Goal: Browse casually

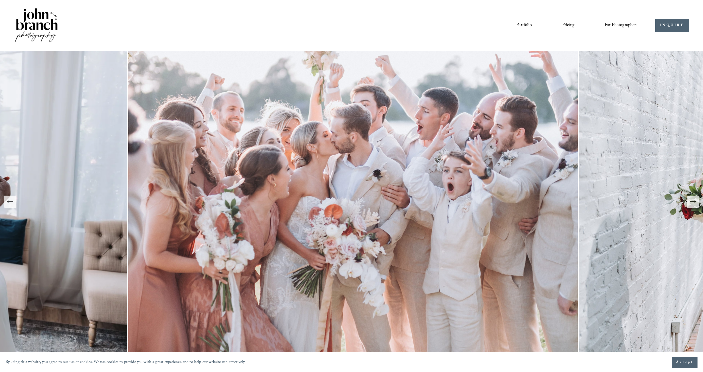
click at [697, 204] on button "Next Slide" at bounding box center [693, 202] width 12 height 12
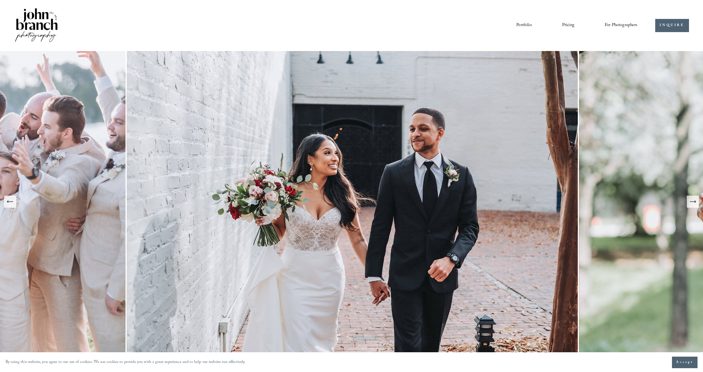
click at [697, 204] on button "Next Slide" at bounding box center [693, 202] width 12 height 12
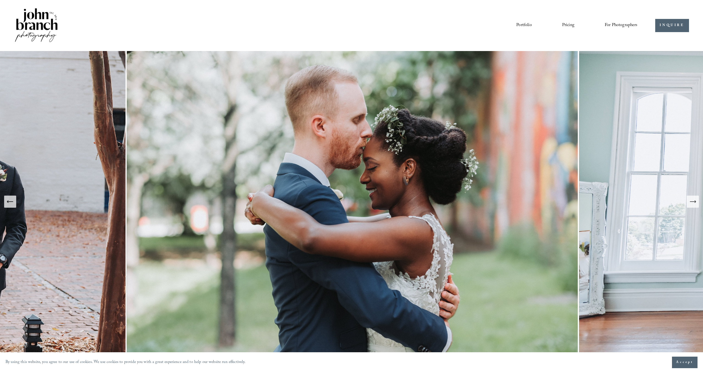
click at [697, 204] on button "Next Slide" at bounding box center [693, 202] width 12 height 12
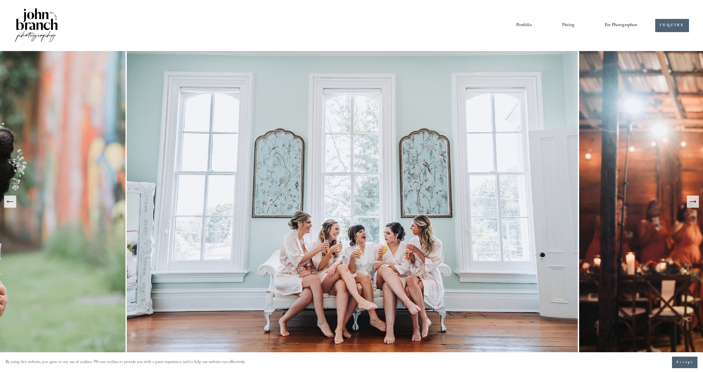
click at [697, 204] on button "Next Slide" at bounding box center [693, 202] width 12 height 12
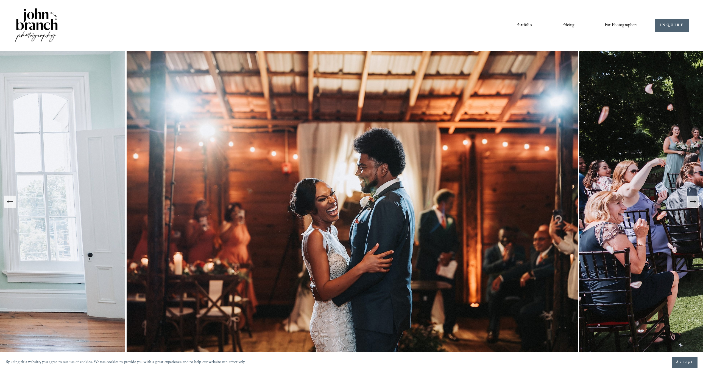
click at [697, 204] on button "Next Slide" at bounding box center [693, 202] width 12 height 12
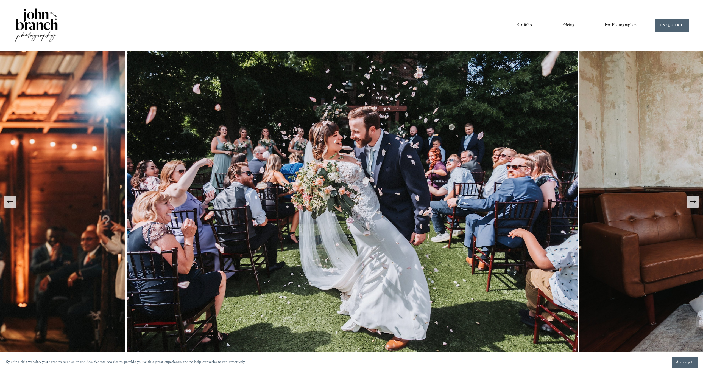
click at [697, 204] on button "Next Slide" at bounding box center [693, 202] width 12 height 12
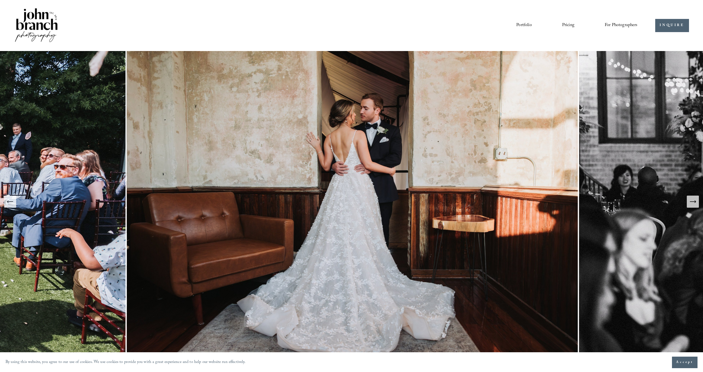
click at [697, 204] on button "Next Slide" at bounding box center [693, 202] width 12 height 12
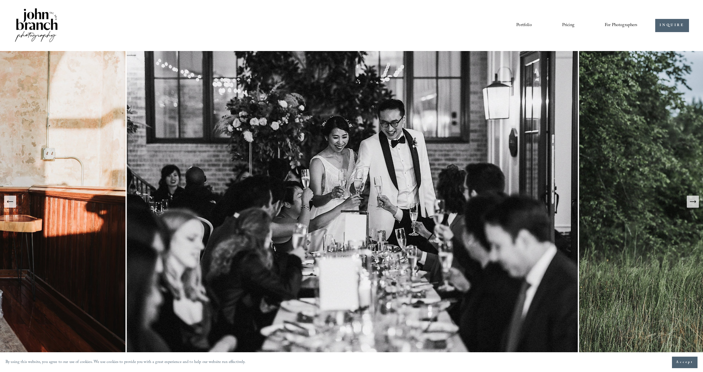
click at [697, 204] on button "Next Slide" at bounding box center [693, 202] width 12 height 12
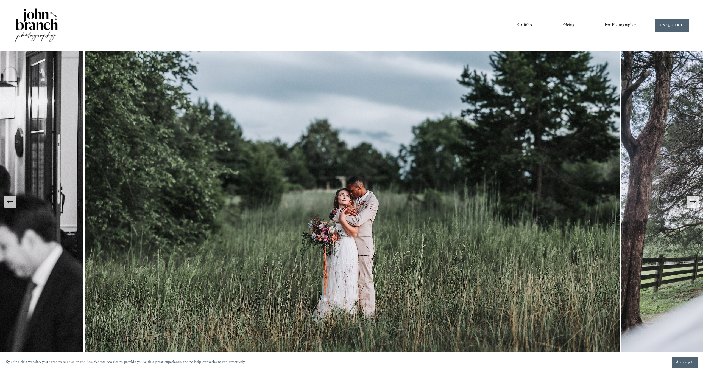
click at [697, 204] on button "Next Slide" at bounding box center [693, 202] width 12 height 12
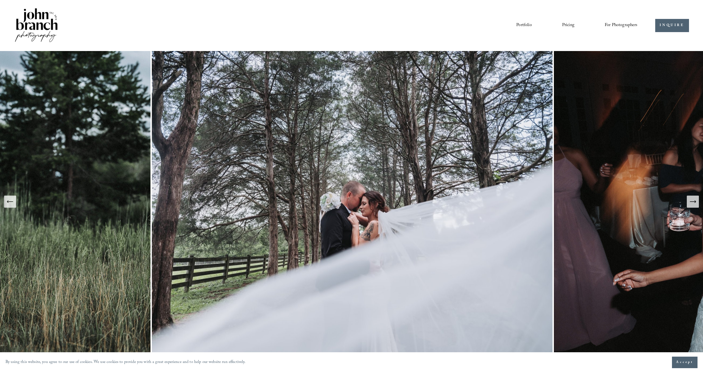
click at [697, 204] on button "Next Slide" at bounding box center [693, 202] width 12 height 12
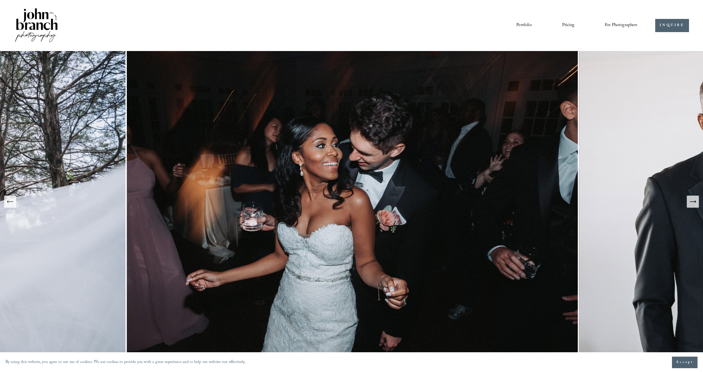
click at [697, 204] on button "Next Slide" at bounding box center [693, 202] width 12 height 12
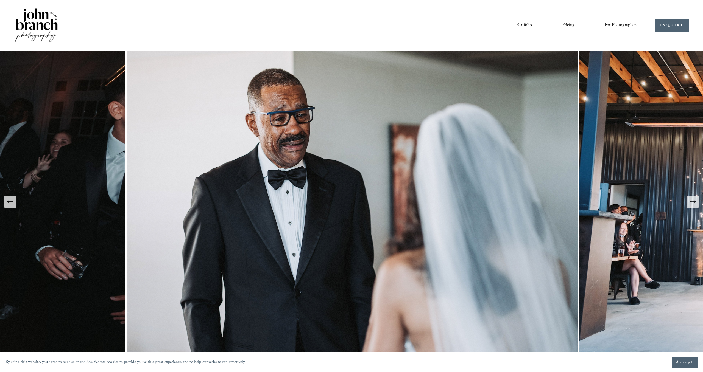
click at [697, 204] on button "Next Slide" at bounding box center [693, 202] width 12 height 12
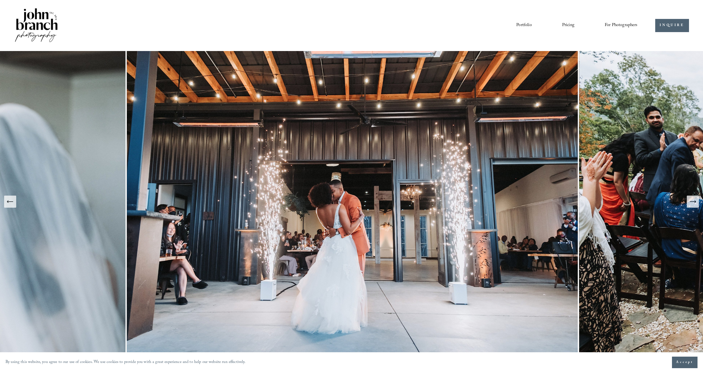
click at [697, 204] on button "Next Slide" at bounding box center [693, 202] width 12 height 12
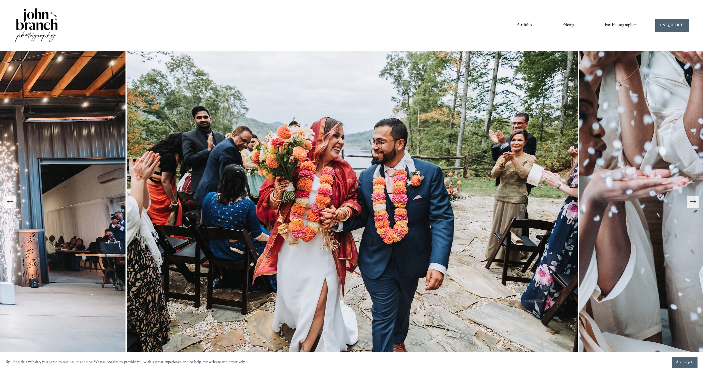
click at [697, 204] on button "Next Slide" at bounding box center [693, 202] width 12 height 12
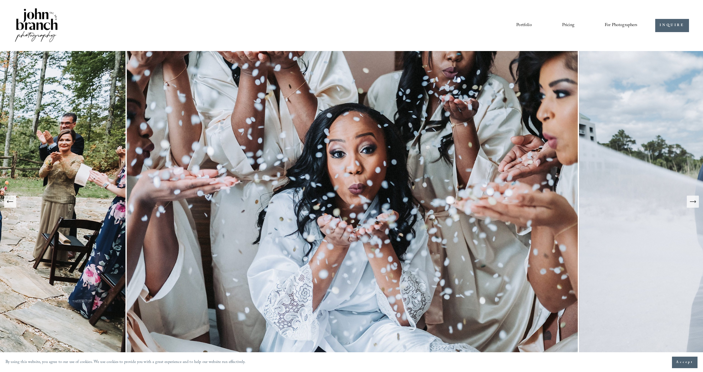
click at [697, 204] on button "Next Slide" at bounding box center [693, 202] width 12 height 12
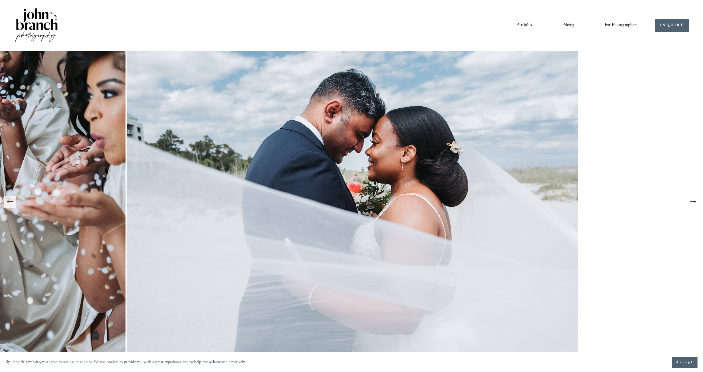
click at [697, 204] on button "Next Slide" at bounding box center [693, 202] width 12 height 12
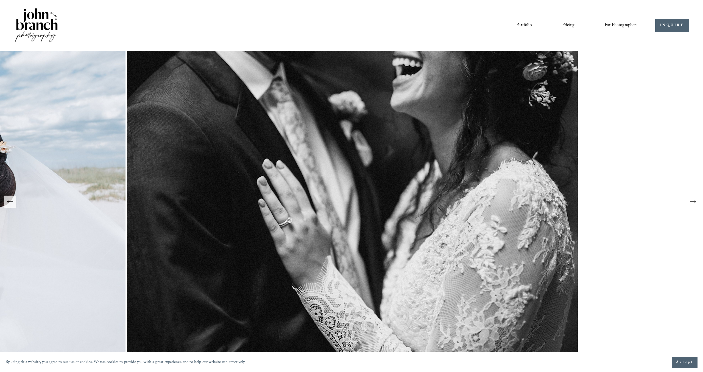
click at [697, 204] on button "Next Slide" at bounding box center [693, 202] width 12 height 12
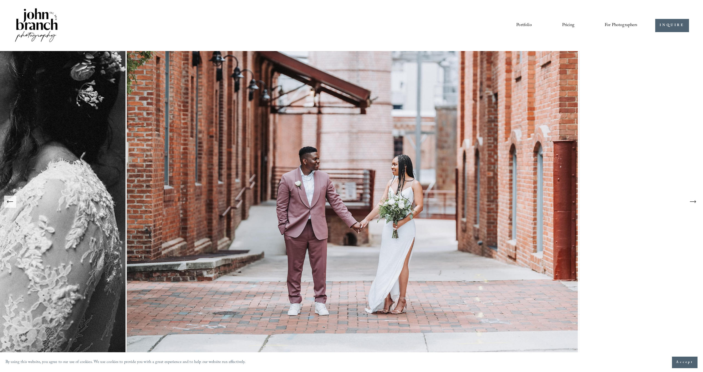
click at [697, 203] on icon "Next Slide" at bounding box center [693, 202] width 8 height 8
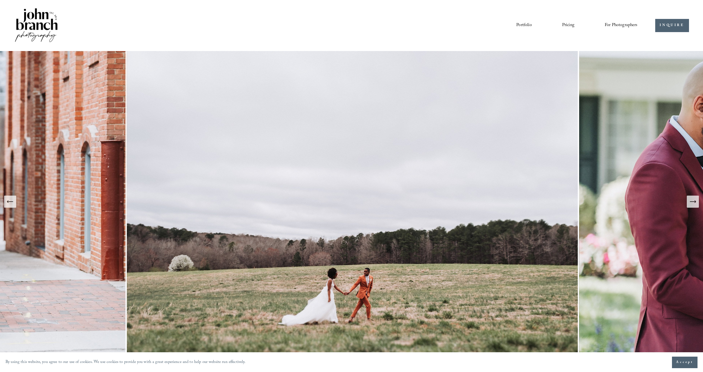
click at [697, 203] on icon "Next Slide" at bounding box center [693, 202] width 8 height 8
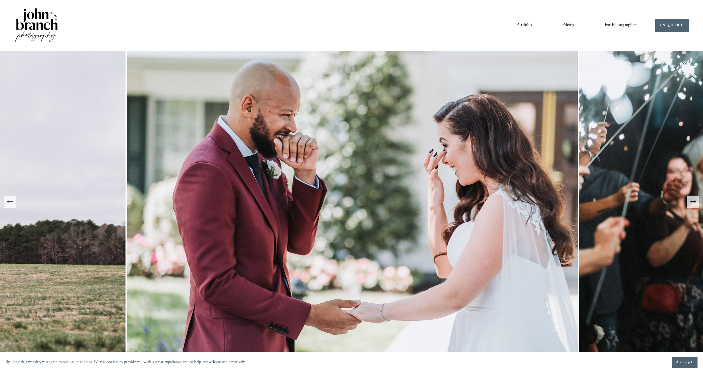
click at [696, 203] on icon "Next Slide" at bounding box center [693, 202] width 8 height 8
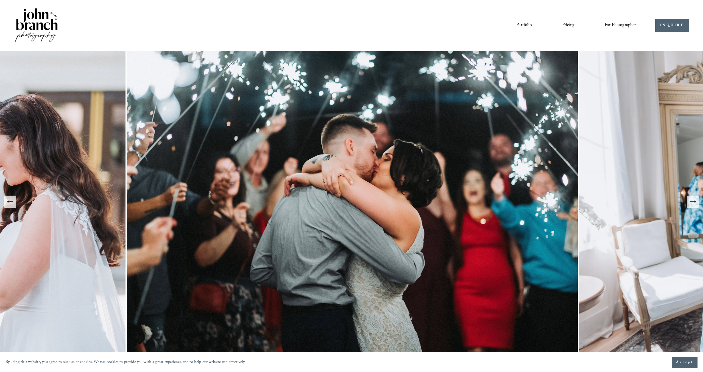
click at [696, 203] on icon "Next Slide" at bounding box center [693, 202] width 8 height 8
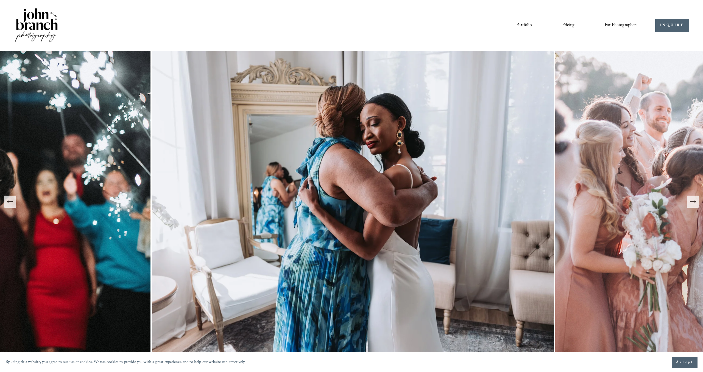
click at [696, 203] on icon "Next Slide" at bounding box center [693, 202] width 8 height 8
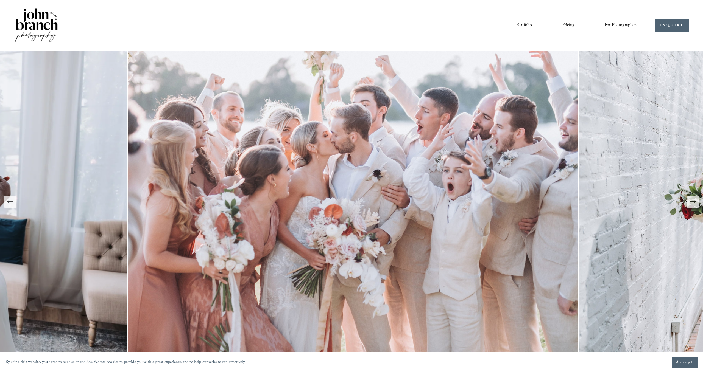
click at [519, 26] on link "Portfolio" at bounding box center [523, 25] width 15 height 9
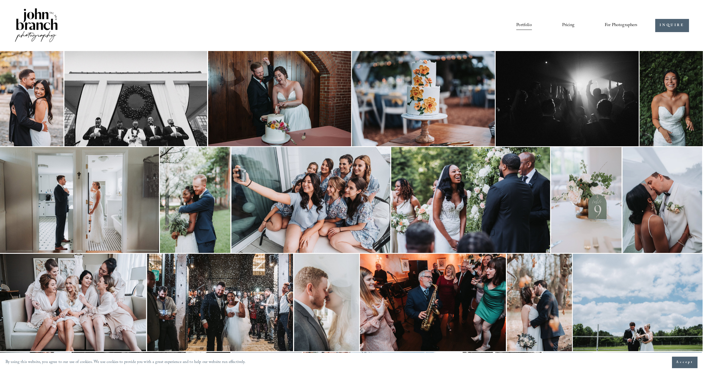
click at [191, 192] on img at bounding box center [195, 200] width 71 height 106
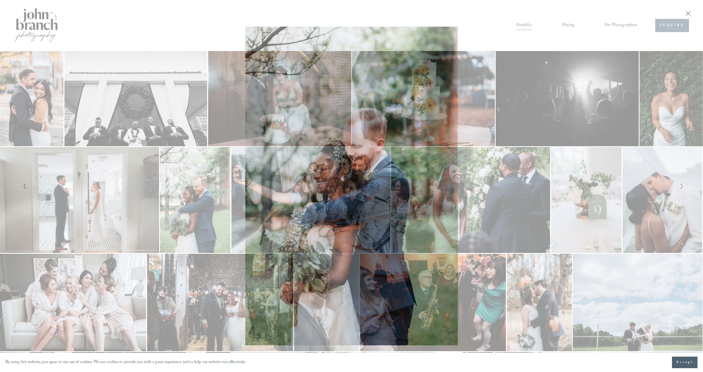
click button "Close" at bounding box center [688, 13] width 9 height 6
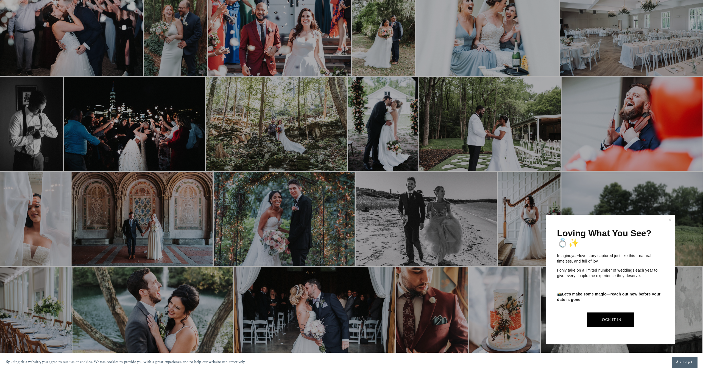
scroll to position [585, 0]
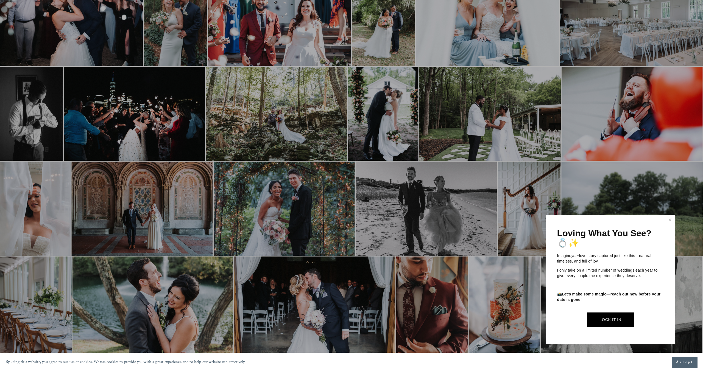
click at [668, 222] on link "Close" at bounding box center [670, 220] width 8 height 9
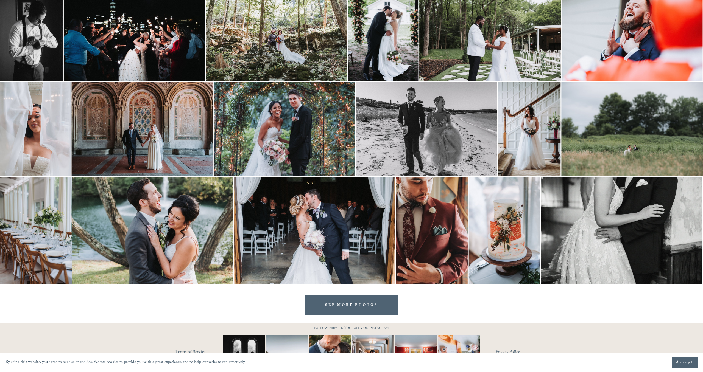
scroll to position [690, 0]
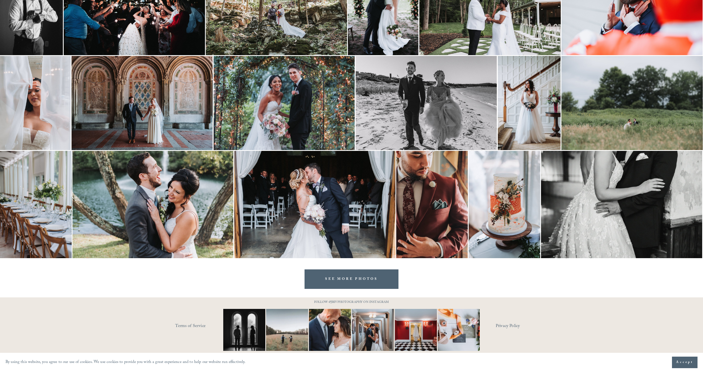
click at [366, 283] on link "SEE MORE PHOTOS" at bounding box center [352, 279] width 94 height 19
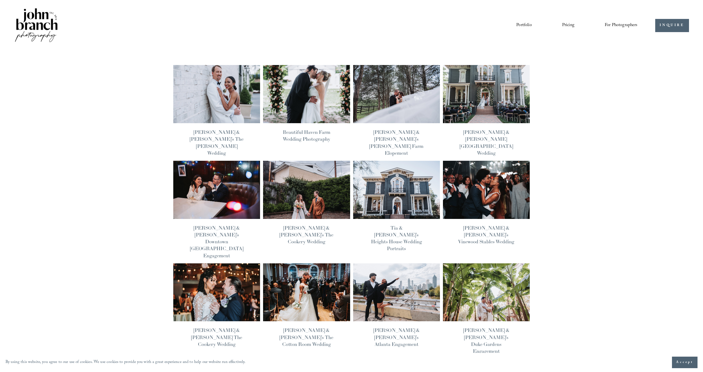
click at [324, 180] on img at bounding box center [307, 190] width 88 height 59
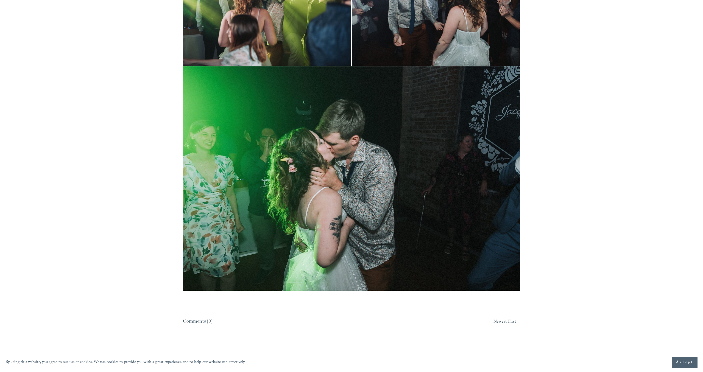
scroll to position [10974, 0]
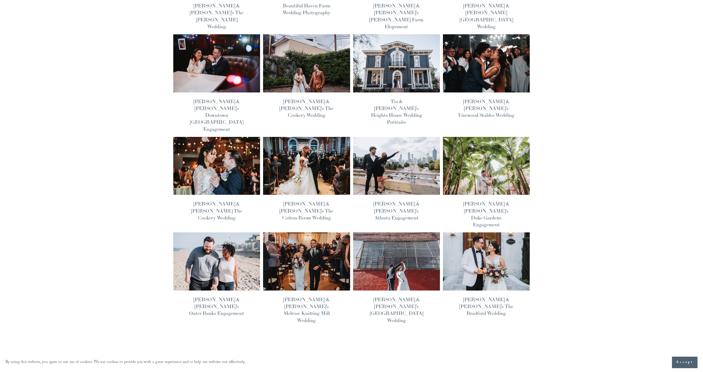
scroll to position [124, 0]
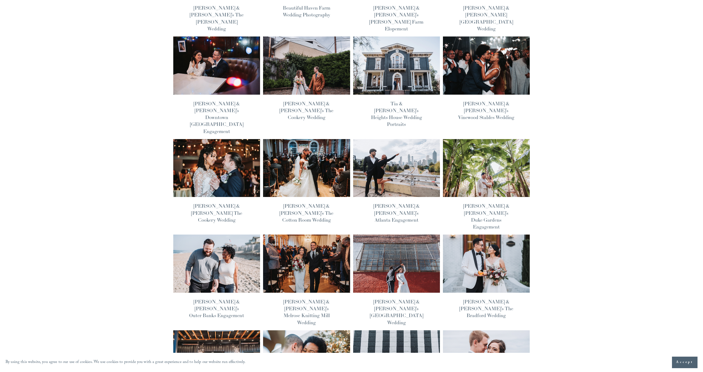
click at [495, 140] on img at bounding box center [486, 168] width 88 height 59
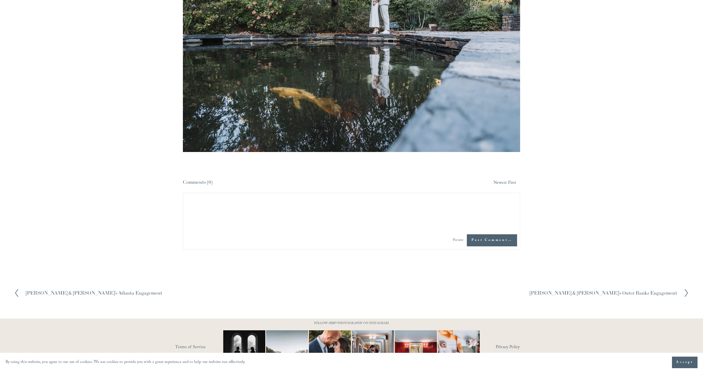
scroll to position [2266, 0]
